Goal: Navigation & Orientation: Understand site structure

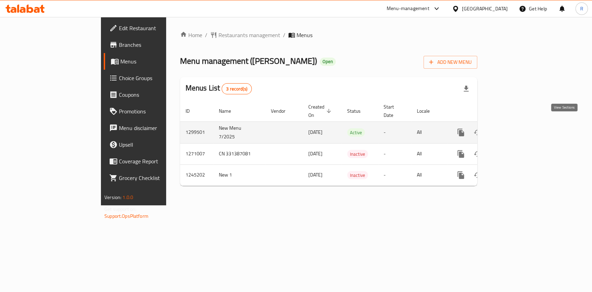
click at [515, 128] on icon "enhanced table" at bounding box center [511, 132] width 8 height 8
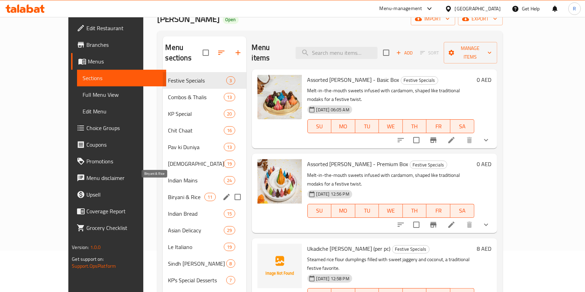
scroll to position [40, 0]
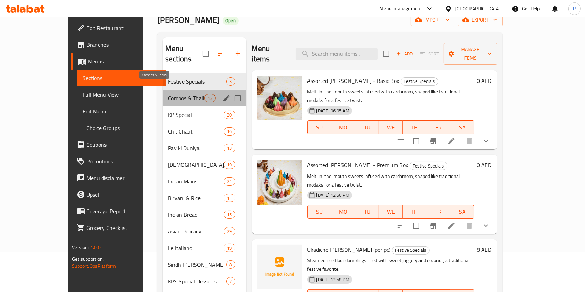
click at [168, 94] on span "Combos & Thalis" at bounding box center [186, 98] width 36 height 8
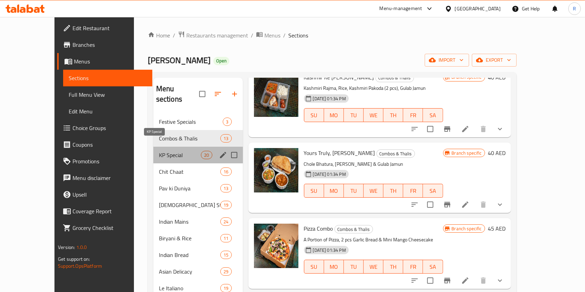
click at [159, 151] on span "KP Special" at bounding box center [180, 155] width 42 height 8
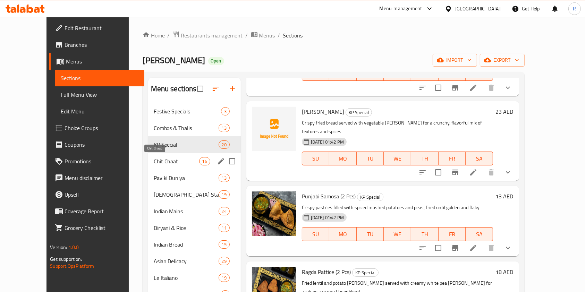
click at [154, 160] on span "Chit Chaat" at bounding box center [176, 161] width 45 height 8
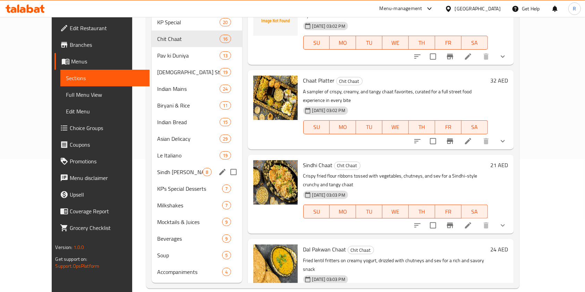
scroll to position [86, 0]
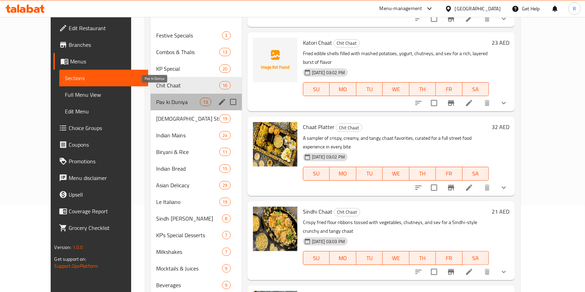
click at [156, 98] on span "Pav ki Duniya" at bounding box center [178, 102] width 44 height 8
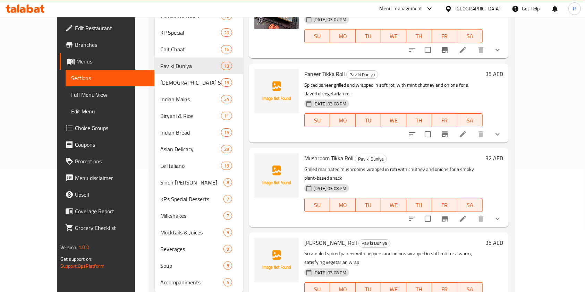
scroll to position [133, 0]
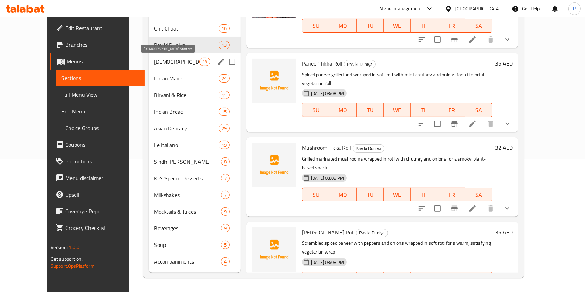
click at [154, 65] on span "[DEMOGRAPHIC_DATA] Starters" at bounding box center [176, 62] width 45 height 8
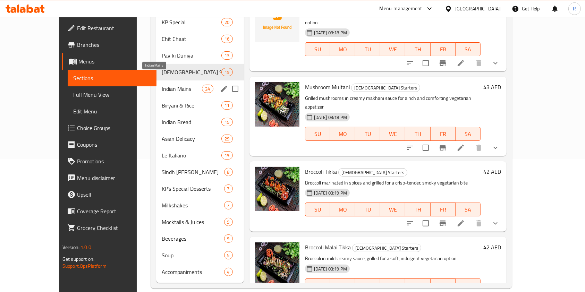
drag, startPoint x: 150, startPoint y: 75, endPoint x: 147, endPoint y: 89, distance: 13.6
click at [162, 85] on span "Indian Mains" at bounding box center [182, 89] width 40 height 8
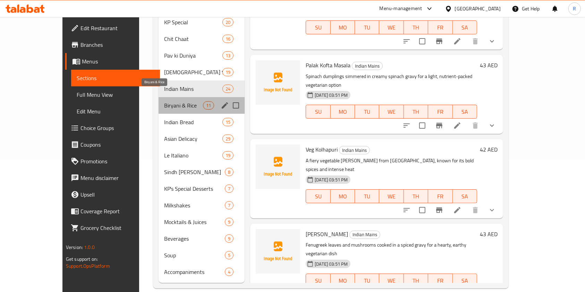
click at [164, 101] on span "Biryani & Rice" at bounding box center [183, 105] width 39 height 8
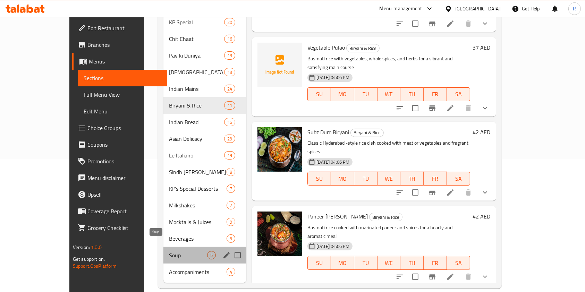
click at [169, 251] on span "Soup" at bounding box center [188, 255] width 39 height 8
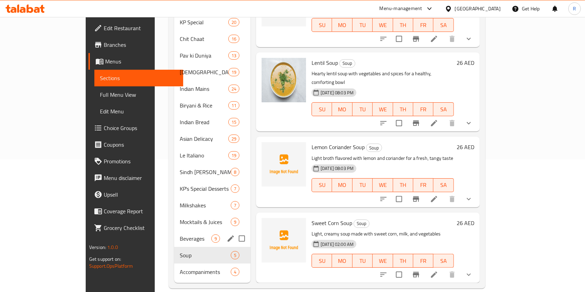
scroll to position [68, 0]
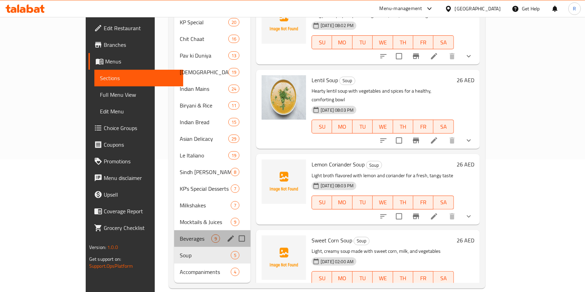
click at [174, 230] on div "Beverages 9" at bounding box center [212, 238] width 76 height 17
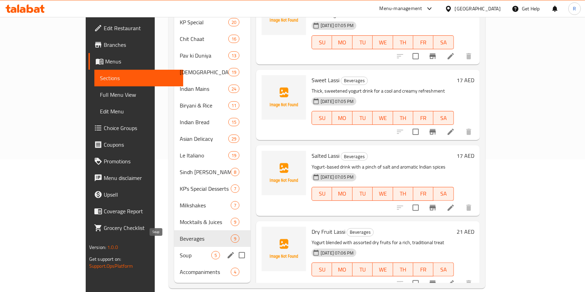
click at [180, 251] on span "Soup" at bounding box center [196, 255] width 32 height 8
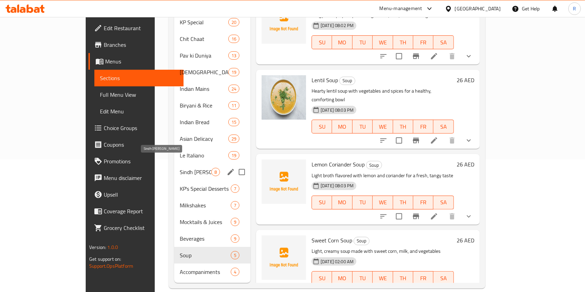
drag, startPoint x: 145, startPoint y: 160, endPoint x: 152, endPoint y: 165, distance: 8.1
click at [180, 168] on span "Sindh [PERSON_NAME]" at bounding box center [196, 172] width 32 height 8
